Goal: Task Accomplishment & Management: Manage account settings

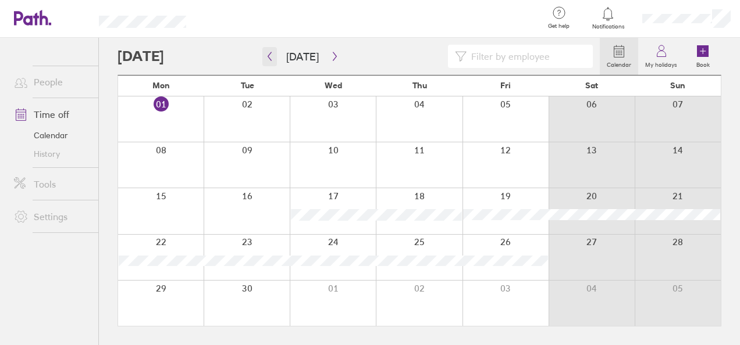
click at [268, 57] on icon "button" at bounding box center [269, 56] width 9 height 9
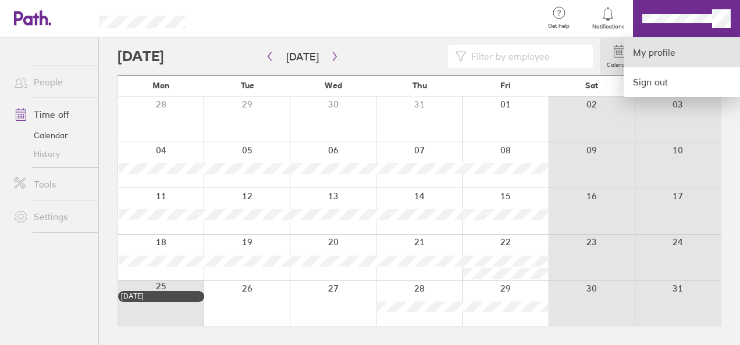
click at [654, 59] on link "My profile" at bounding box center [681, 53] width 116 height 30
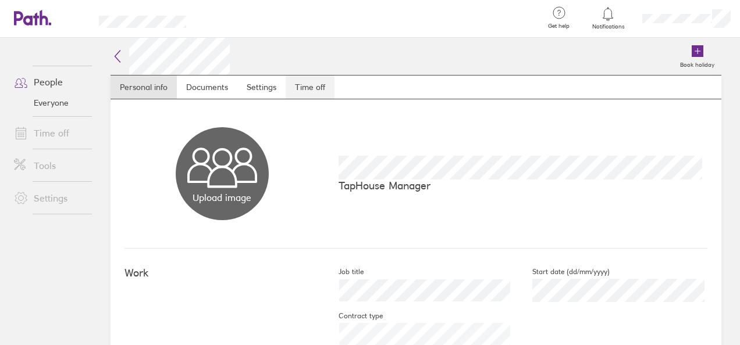
click at [313, 97] on link "Time off" at bounding box center [310, 87] width 49 height 23
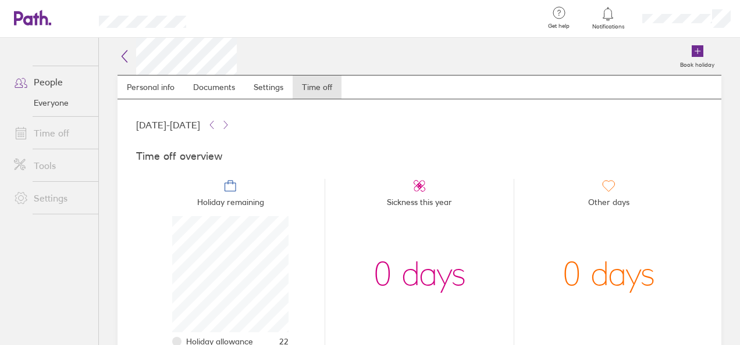
click at [57, 99] on link "Everyone" at bounding box center [52, 103] width 94 height 19
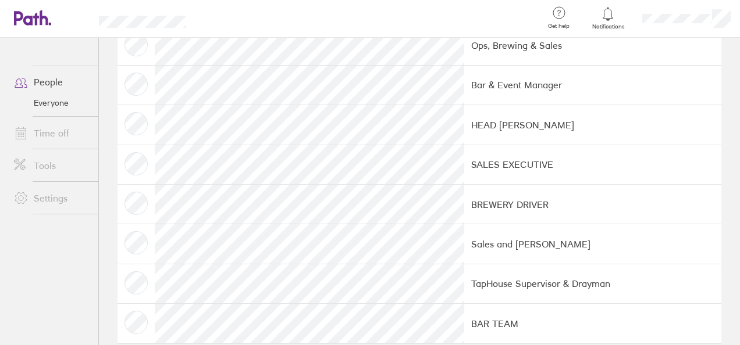
scroll to position [372, 0]
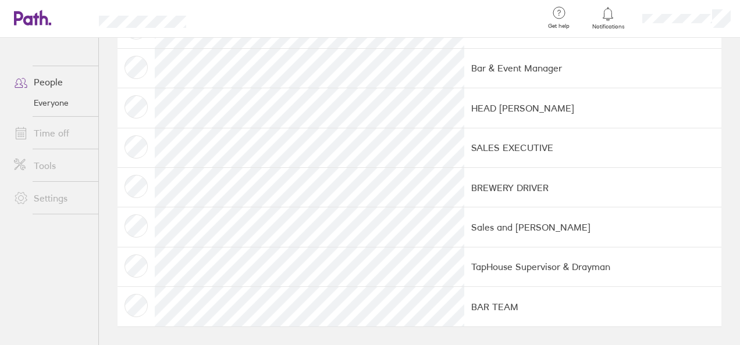
click at [67, 79] on link "People" at bounding box center [52, 81] width 94 height 23
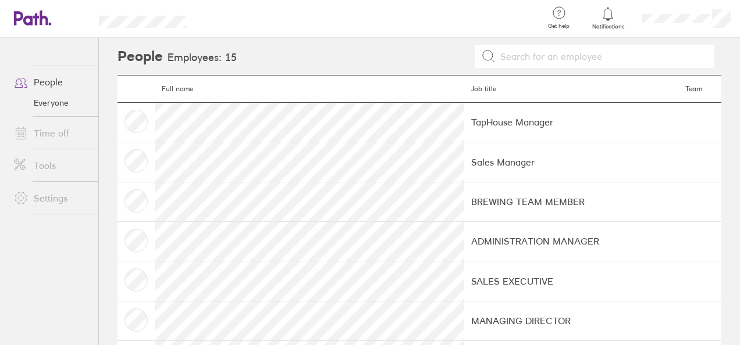
click at [55, 83] on link "People" at bounding box center [52, 81] width 94 height 23
click at [664, 24] on div at bounding box center [686, 18] width 107 height 37
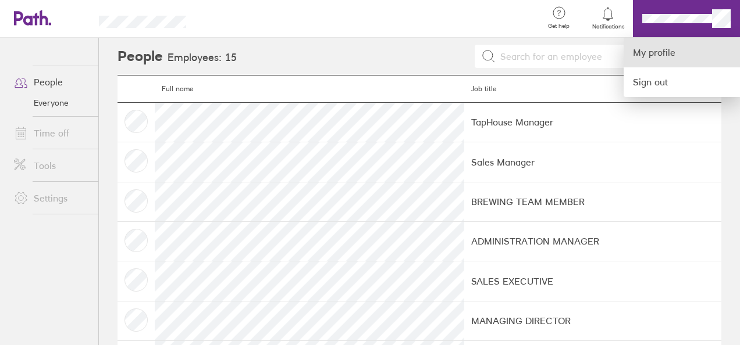
click at [655, 54] on link "My profile" at bounding box center [681, 53] width 116 height 30
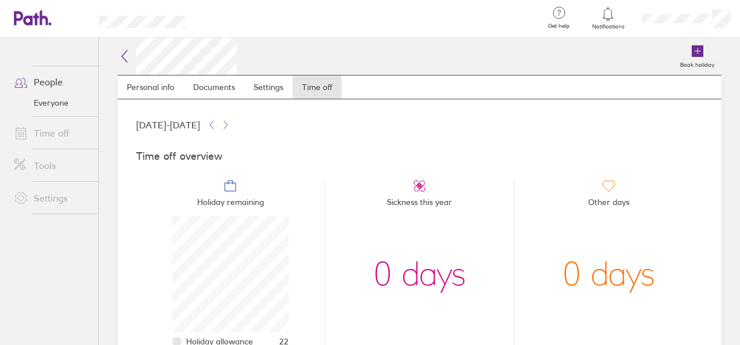
scroll to position [116, 116]
